Goal: Task Accomplishment & Management: Manage account settings

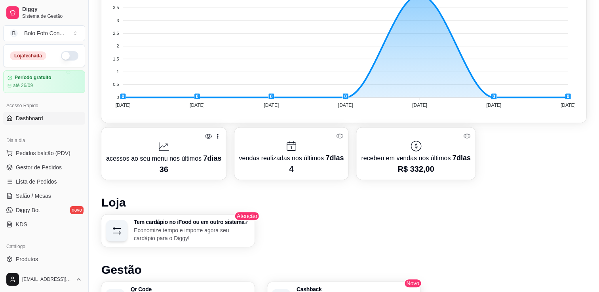
scroll to position [317, 0]
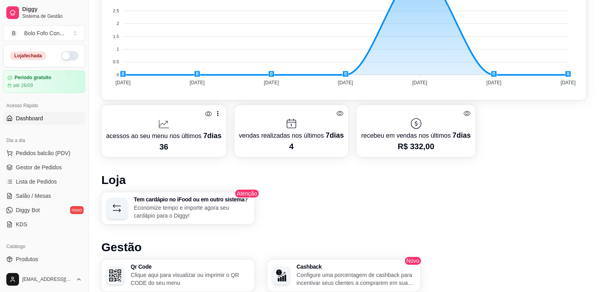
click at [405, 138] on p "recebeu em vendas nos últimos 7 dias" at bounding box center [415, 135] width 109 height 11
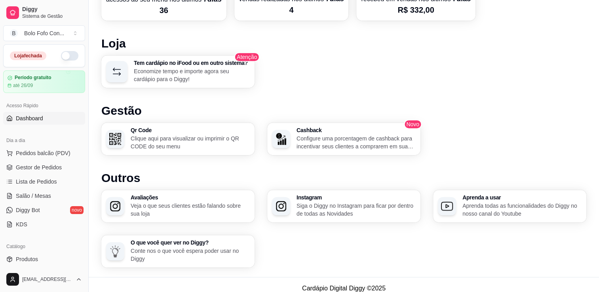
scroll to position [460, 0]
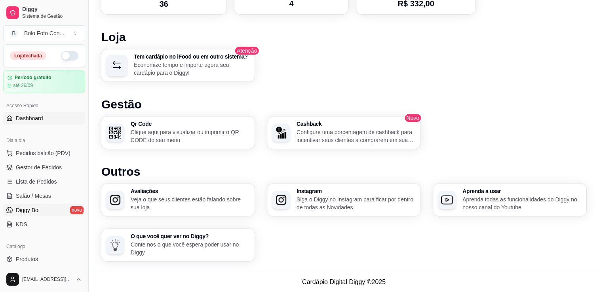
click at [34, 208] on span "Diggy Bot" at bounding box center [28, 210] width 24 height 8
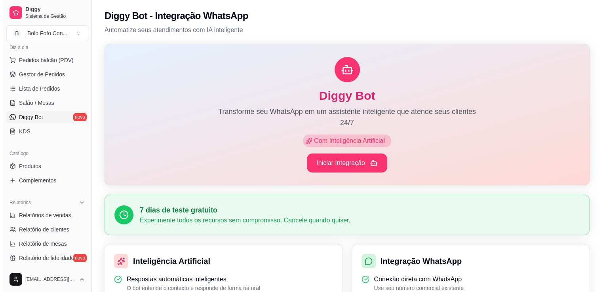
scroll to position [40, 0]
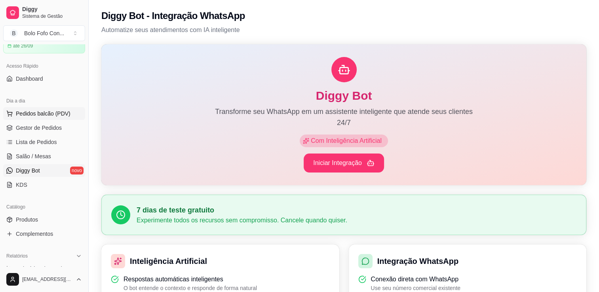
click at [29, 112] on span "Pedidos balcão (PDV)" at bounding box center [43, 114] width 55 height 8
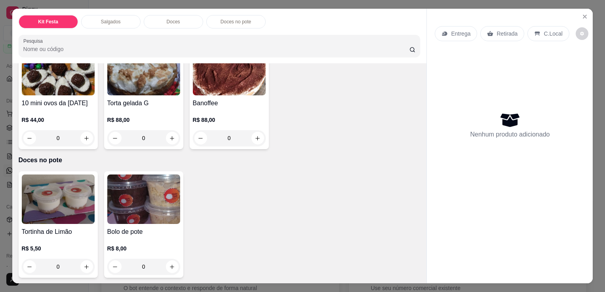
scroll to position [584, 0]
click at [581, 15] on icon "Close" at bounding box center [584, 16] width 6 height 6
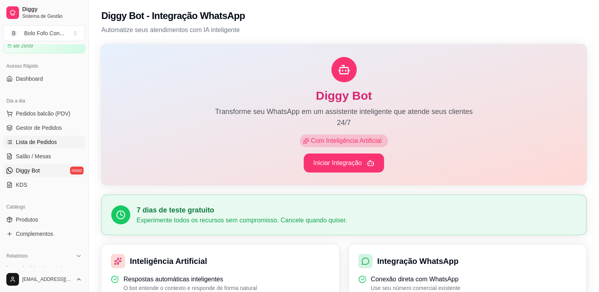
click at [57, 142] on link "Lista de Pedidos" at bounding box center [44, 142] width 82 height 13
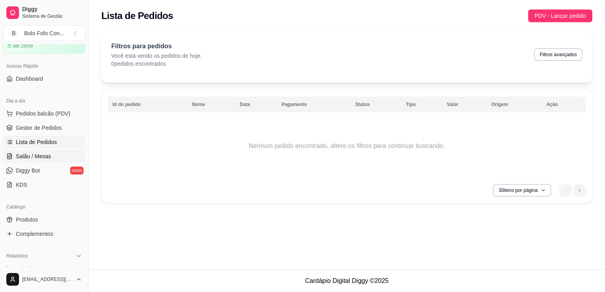
click at [57, 152] on link "Salão / Mesas" at bounding box center [44, 156] width 82 height 13
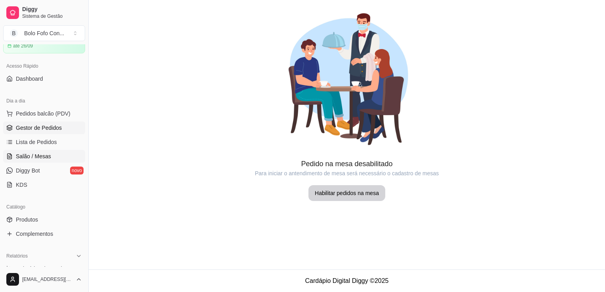
click at [55, 126] on span "Gestor de Pedidos" at bounding box center [39, 128] width 46 height 8
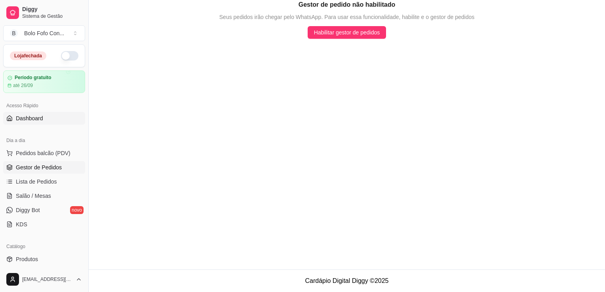
click at [41, 120] on span "Dashboard" at bounding box center [29, 118] width 27 height 8
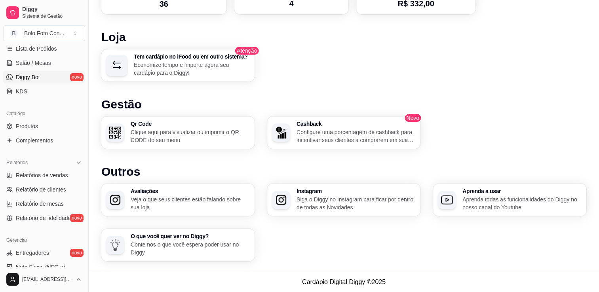
scroll to position [198, 0]
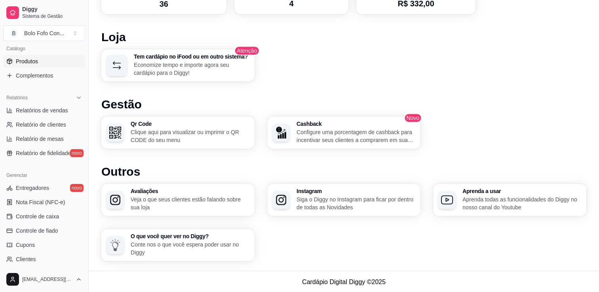
click at [61, 66] on link "Produtos" at bounding box center [44, 61] width 82 height 13
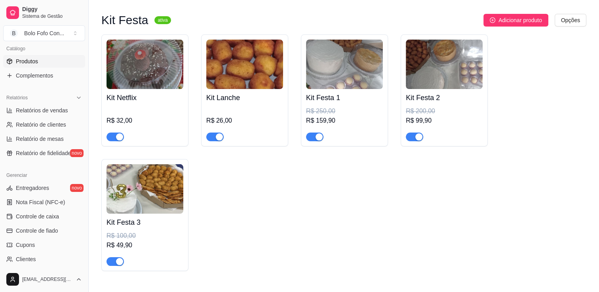
scroll to position [79, 0]
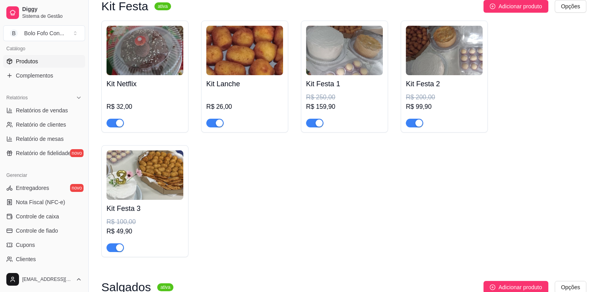
click at [115, 247] on span "button" at bounding box center [114, 247] width 17 height 9
click at [417, 124] on div "button" at bounding box center [418, 123] width 7 height 7
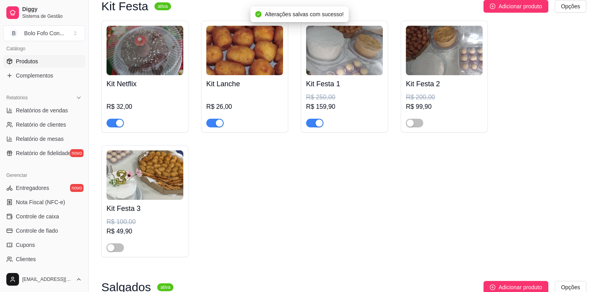
click at [313, 124] on span "button" at bounding box center [314, 123] width 17 height 9
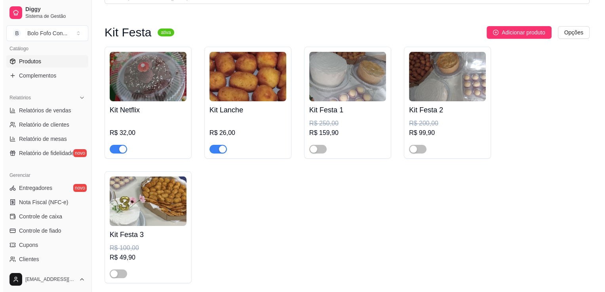
scroll to position [40, 0]
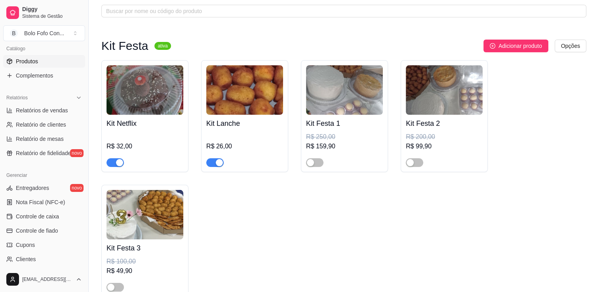
click at [211, 115] on div "Kit Lanche R$ 26,00" at bounding box center [244, 141] width 77 height 52
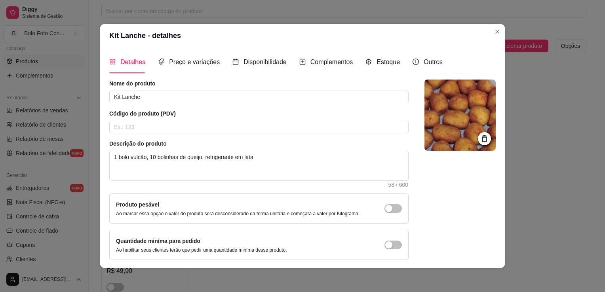
click at [454, 102] on img at bounding box center [459, 115] width 71 height 71
click at [455, 103] on img at bounding box center [459, 115] width 71 height 71
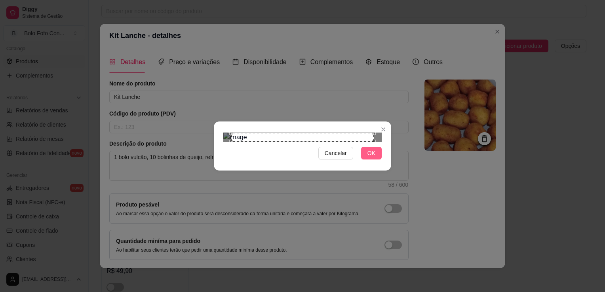
click at [375, 160] on button "OK" at bounding box center [371, 153] width 21 height 13
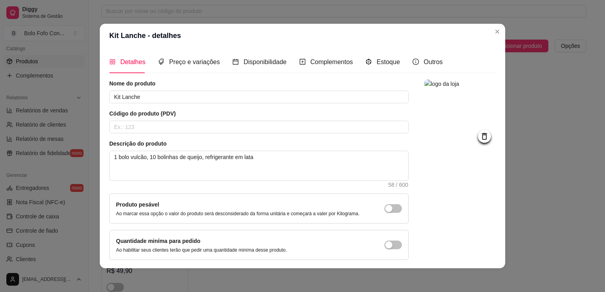
click at [440, 111] on img at bounding box center [459, 115] width 71 height 71
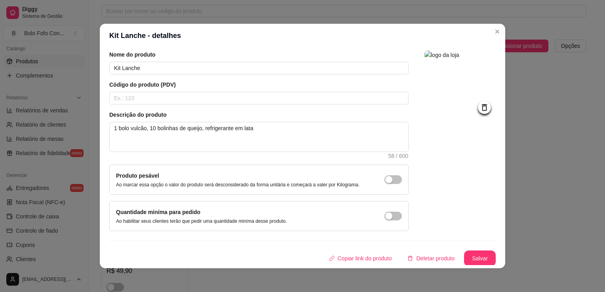
click at [457, 94] on img at bounding box center [459, 86] width 71 height 71
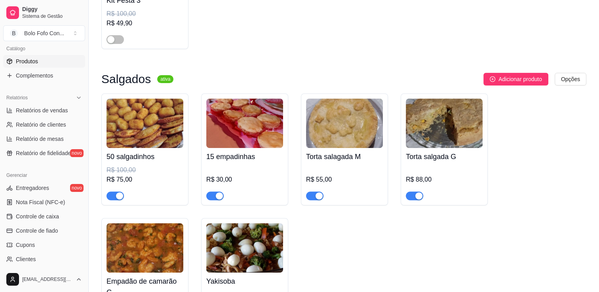
scroll to position [277, 0]
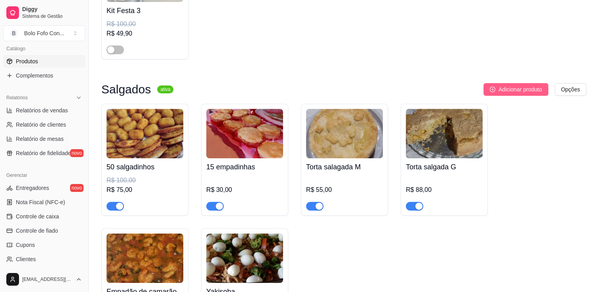
click at [490, 91] on icon "plus-circle" at bounding box center [493, 90] width 6 height 6
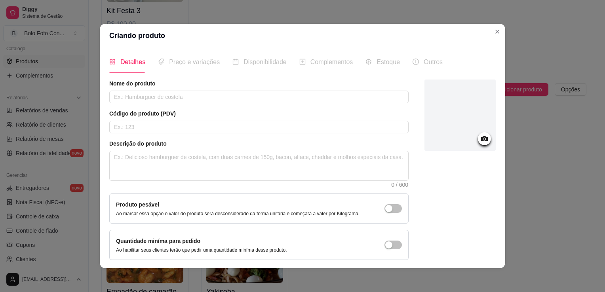
click at [458, 113] on div at bounding box center [459, 115] width 71 height 71
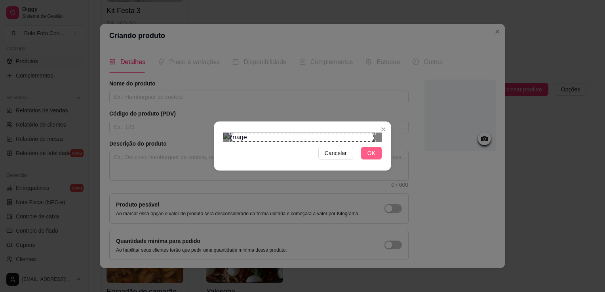
click at [370, 158] on span "OK" at bounding box center [371, 153] width 8 height 9
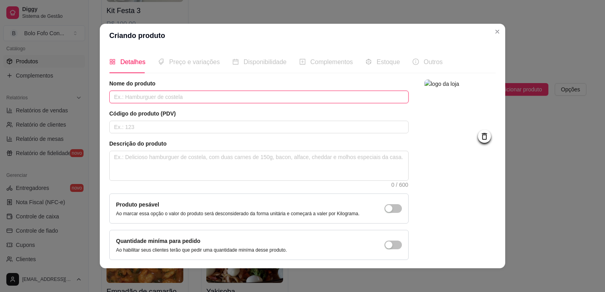
click at [229, 93] on input "text" at bounding box center [258, 97] width 299 height 13
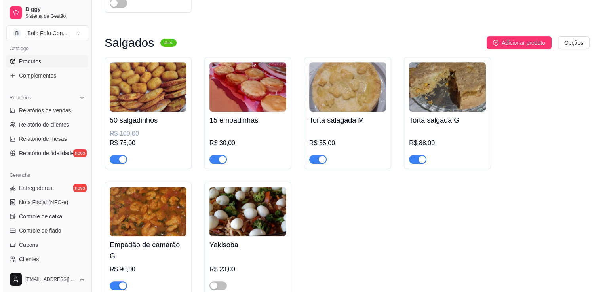
scroll to position [317, 0]
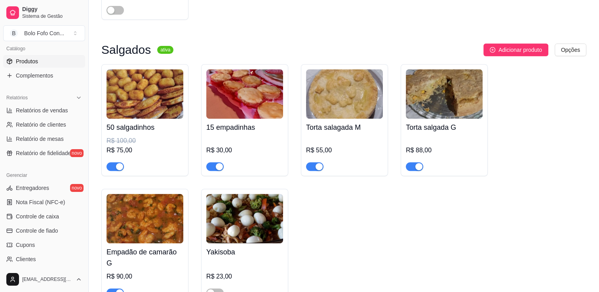
click at [414, 126] on h4 "Torta salgada G" at bounding box center [444, 127] width 77 height 11
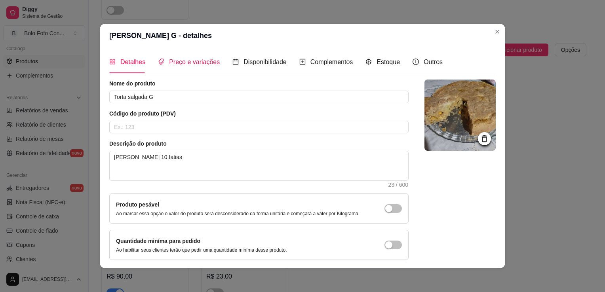
click at [158, 66] on div "Preço e variações" at bounding box center [189, 62] width 62 height 10
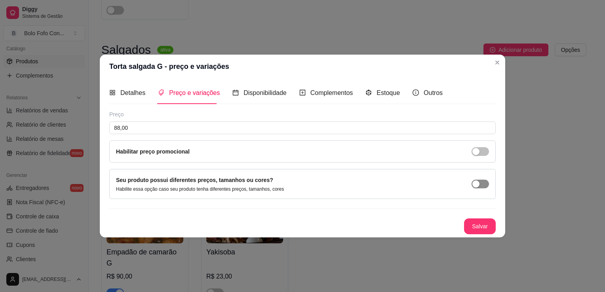
click at [475, 182] on div "button" at bounding box center [475, 183] width 7 height 7
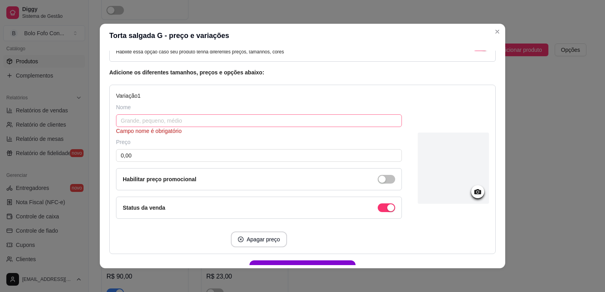
scroll to position [79, 0]
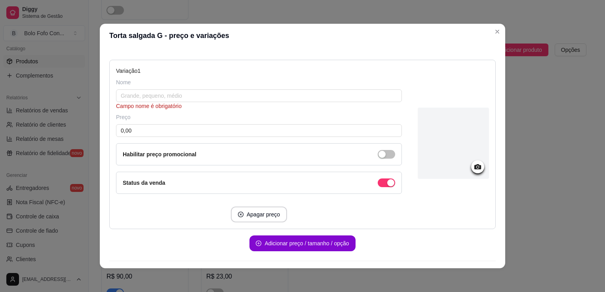
click at [457, 142] on div at bounding box center [453, 143] width 71 height 71
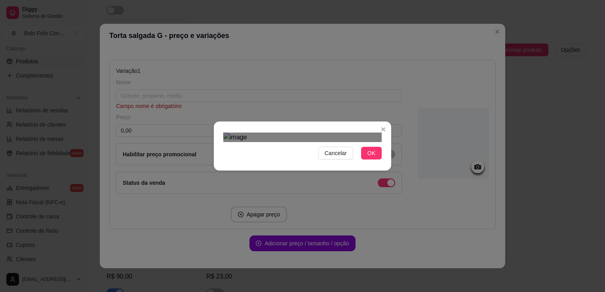
click at [363, 192] on div "Use the arrow keys to move the crop selection area" at bounding box center [310, 263] width 142 height 142
click at [175, 203] on div "Cancelar OK" at bounding box center [302, 146] width 605 height 292
click at [298, 182] on div "Use the arrow keys to move the crop selection area" at bounding box center [302, 261] width 158 height 158
click at [369, 158] on span "OK" at bounding box center [371, 153] width 8 height 9
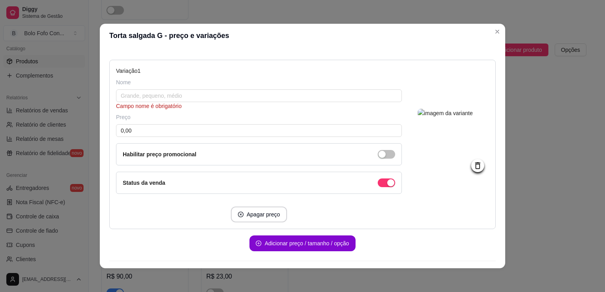
scroll to position [0, 0]
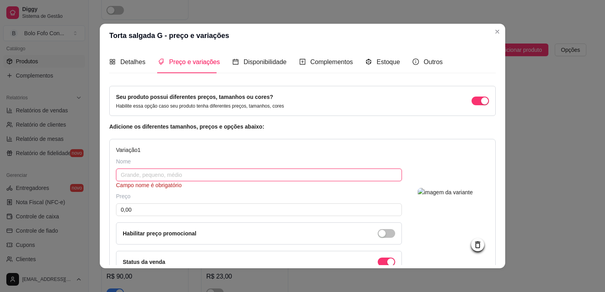
click at [186, 180] on input "text" at bounding box center [259, 175] width 286 height 13
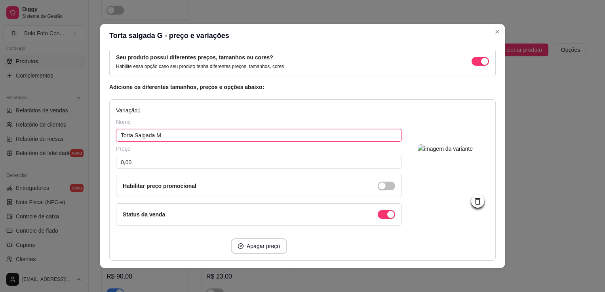
type input "Torta Salgada M"
click at [189, 169] on div "Preço 0,00 Habilitar preço promocional" at bounding box center [259, 171] width 286 height 52
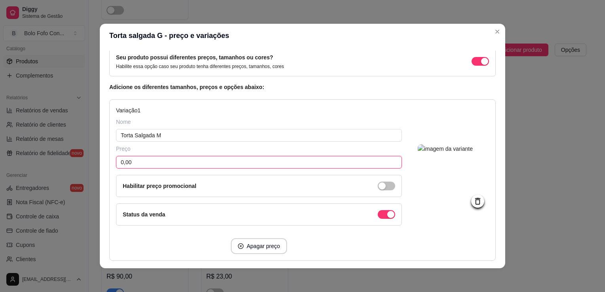
click at [188, 165] on input "0,00" at bounding box center [259, 162] width 286 height 13
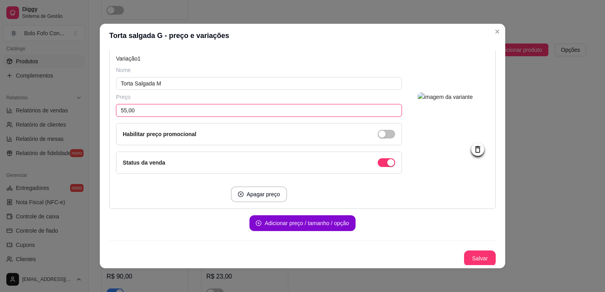
scroll to position [2, 0]
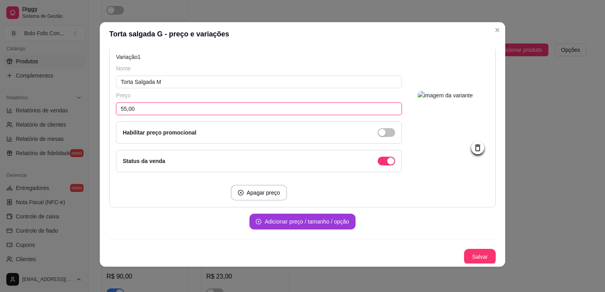
type input "55,00"
click at [297, 218] on button "Adicionar preço / tamanho / opção" at bounding box center [302, 221] width 103 height 15
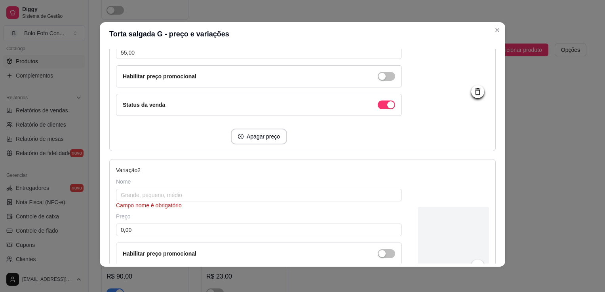
scroll to position [250, 0]
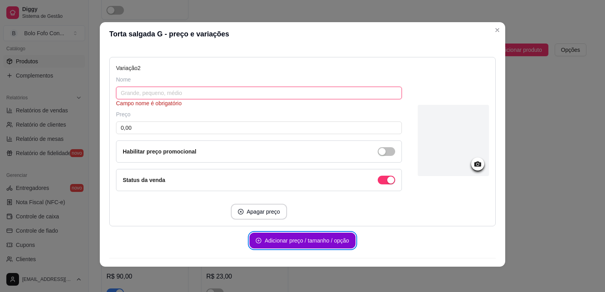
click at [155, 93] on input "text" at bounding box center [259, 93] width 286 height 13
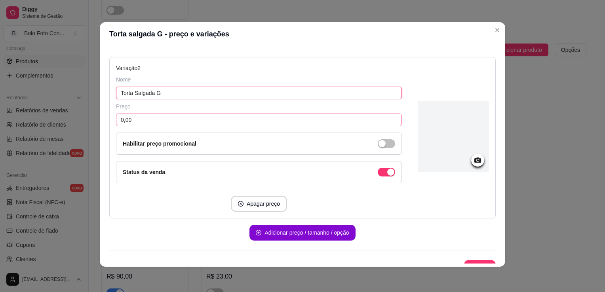
type input "Torta Salgada G"
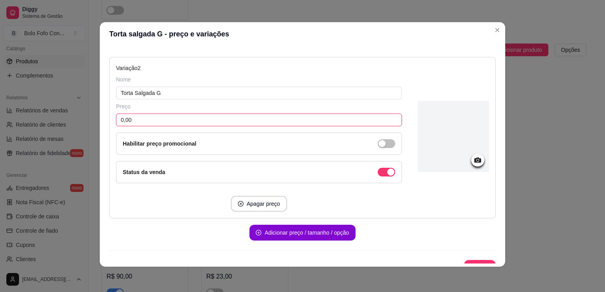
click at [149, 118] on input "0,00" at bounding box center [259, 120] width 286 height 13
type input "88,00"
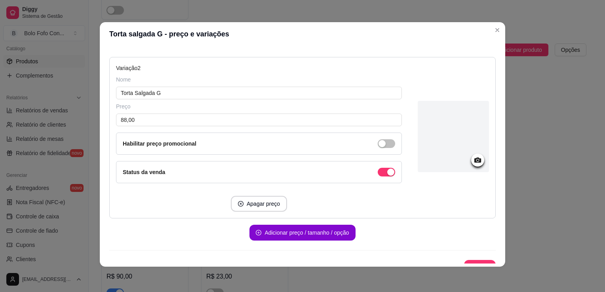
click at [439, 120] on div at bounding box center [453, 136] width 71 height 71
click at [452, 158] on div at bounding box center [453, 136] width 71 height 71
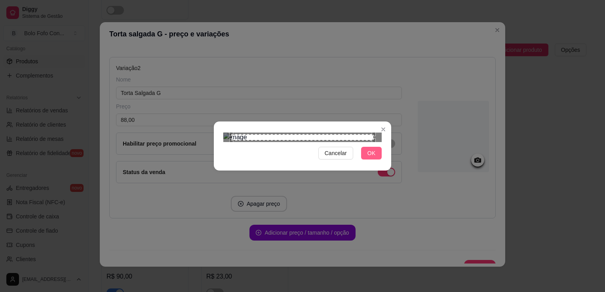
click at [367, 158] on span "OK" at bounding box center [371, 153] width 8 height 9
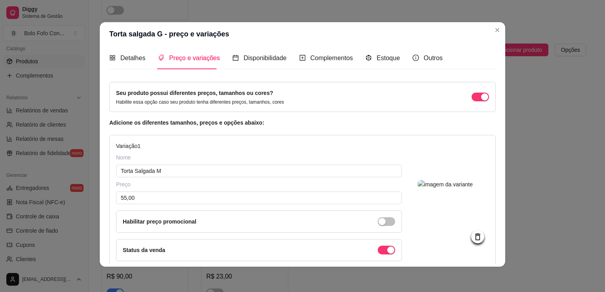
scroll to position [0, 0]
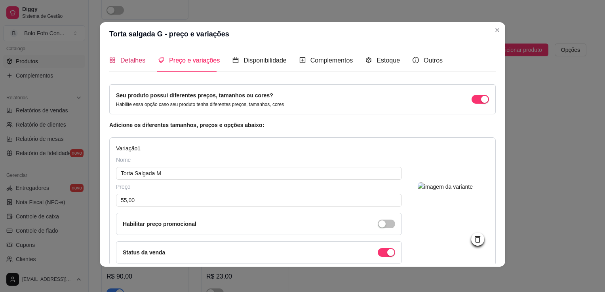
click at [135, 60] on span "Detalhes" at bounding box center [132, 60] width 25 height 7
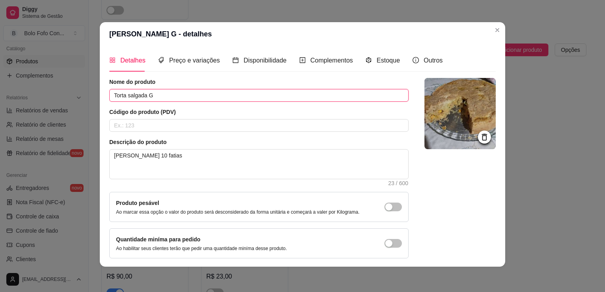
drag, startPoint x: 163, startPoint y: 94, endPoint x: 144, endPoint y: 95, distance: 19.1
click at [144, 95] on input "Torta salgada G" at bounding box center [258, 95] width 299 height 13
type input "[PERSON_NAME]"
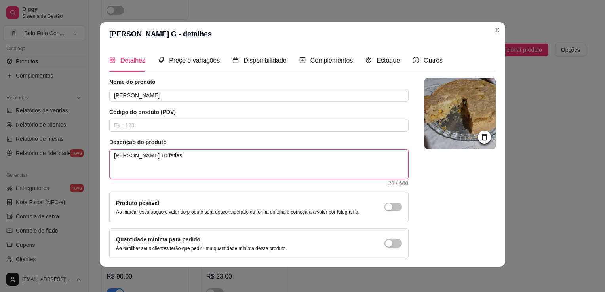
click at [179, 159] on textarea "[PERSON_NAME] 10 fatias" at bounding box center [259, 164] width 298 height 29
click at [189, 64] on span "Preço e variações" at bounding box center [194, 60] width 51 height 7
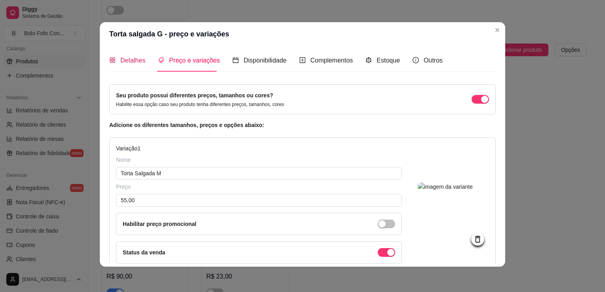
click at [138, 60] on span "Detalhes" at bounding box center [132, 60] width 25 height 7
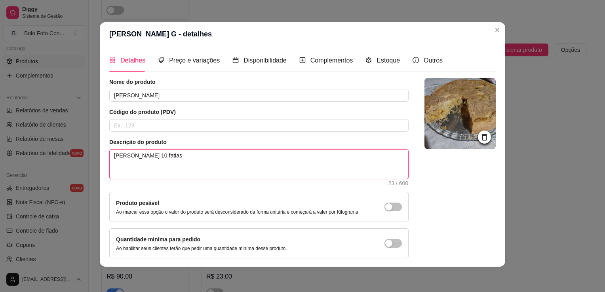
click at [142, 157] on textarea "[PERSON_NAME] 10 fatias" at bounding box center [259, 164] width 298 height 29
type textarea "[PERSON_NAME] 10 fatias"
type textarea "Torta salgada d 10 fatias"
type textarea "Torta salgada de 10 fatias"
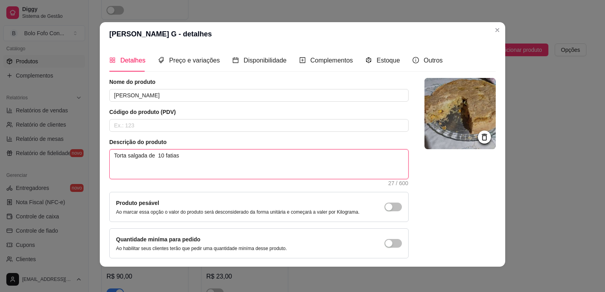
type textarea "Torta salgada de 5 10 fatias"
type textarea "Torta salgada de 5 e 10 fatias"
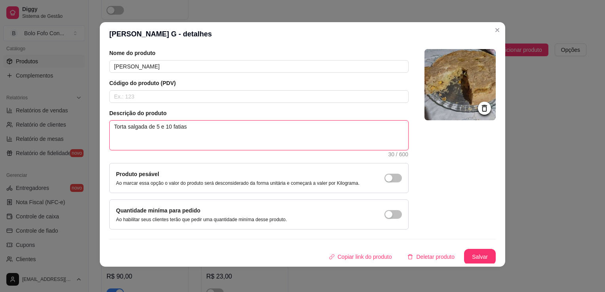
type textarea "Torta salgada de 5 e 10 fatias"
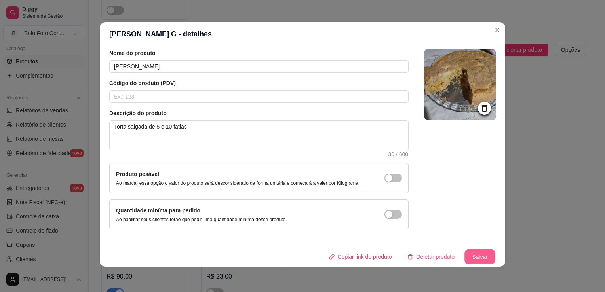
click at [464, 257] on button "Salvar" at bounding box center [479, 256] width 31 height 15
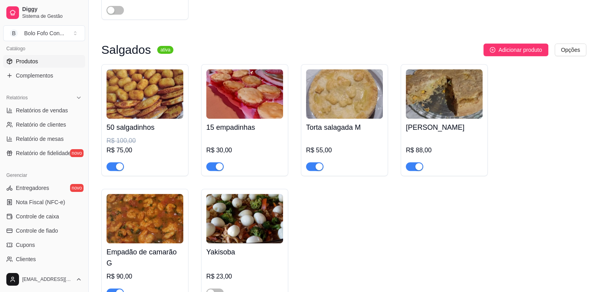
click at [444, 137] on div "R$ 88,00" at bounding box center [444, 153] width 77 height 35
click at [313, 173] on div "Torta salagada M R$ 55,00" at bounding box center [344, 120] width 87 height 112
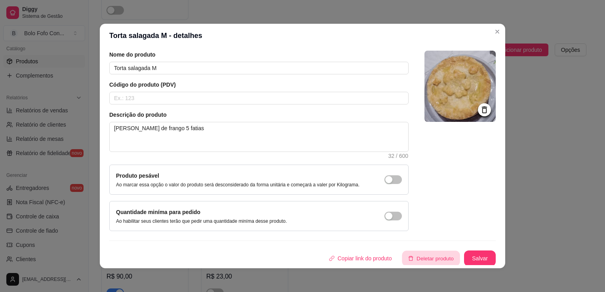
click at [407, 259] on button "Deletar produto" at bounding box center [431, 258] width 58 height 15
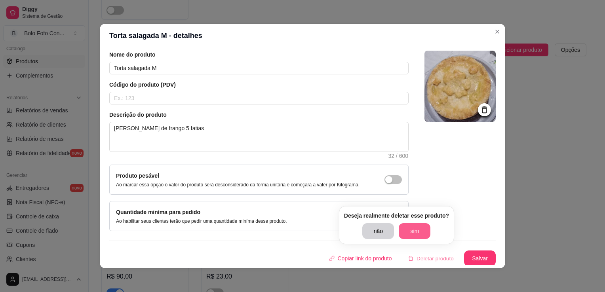
click at [412, 229] on button "sim" at bounding box center [415, 231] width 32 height 16
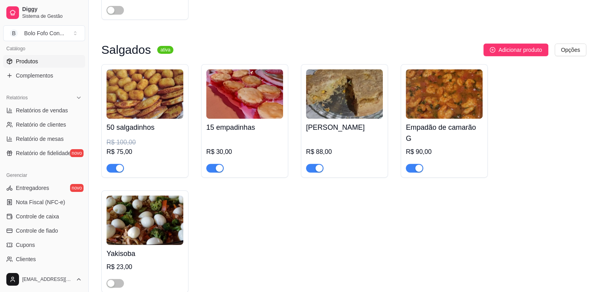
click at [348, 133] on h4 "[PERSON_NAME]" at bounding box center [344, 127] width 77 height 11
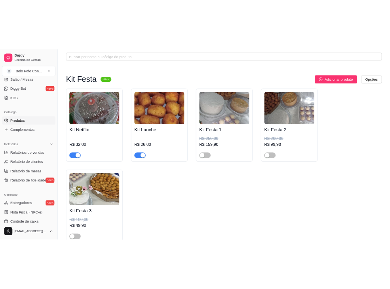
scroll to position [0, 0]
